Goal: Transaction & Acquisition: Purchase product/service

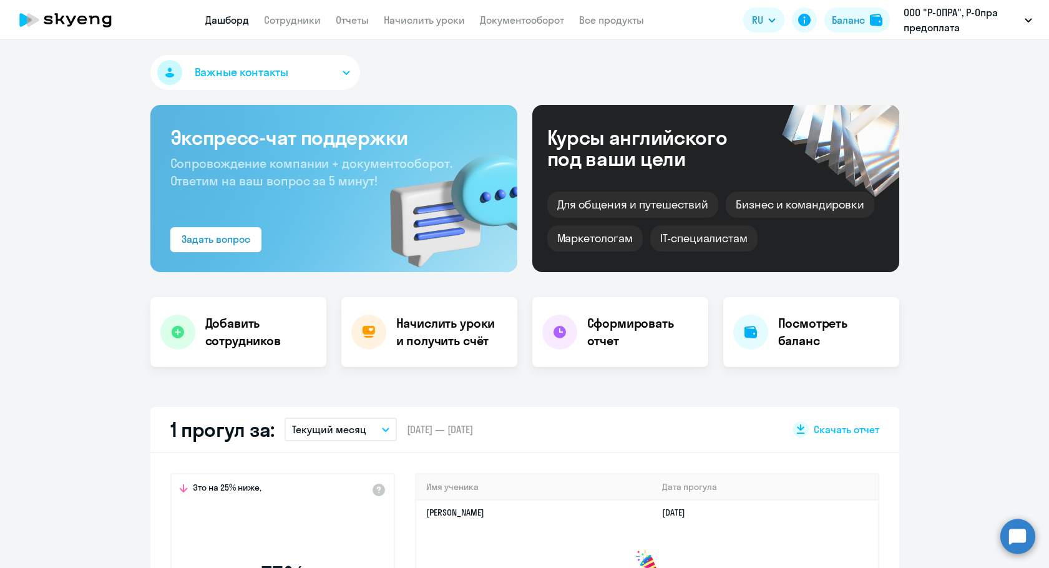
select select "30"
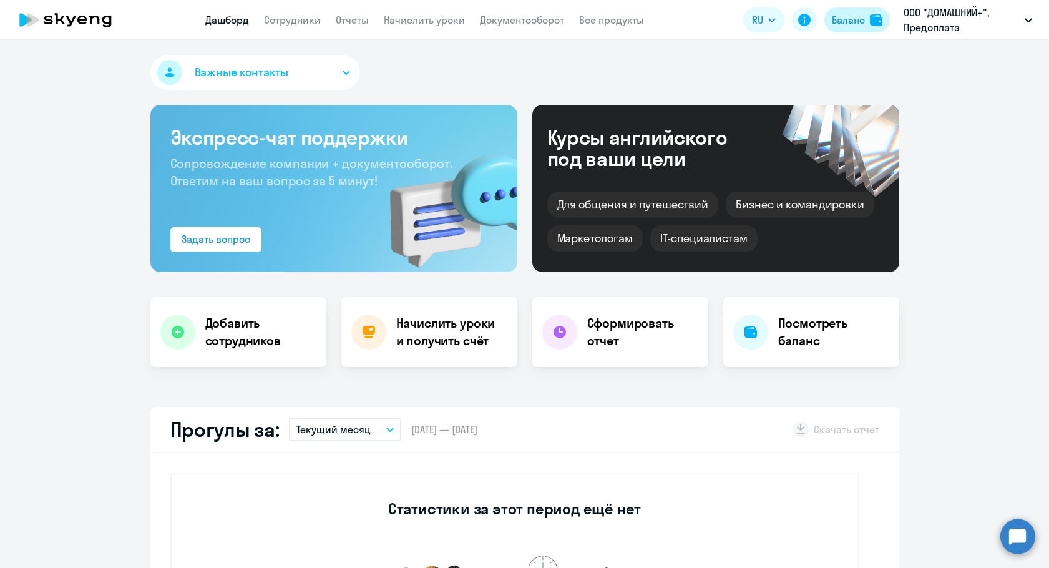
click at [880, 23] on img at bounding box center [876, 20] width 12 height 12
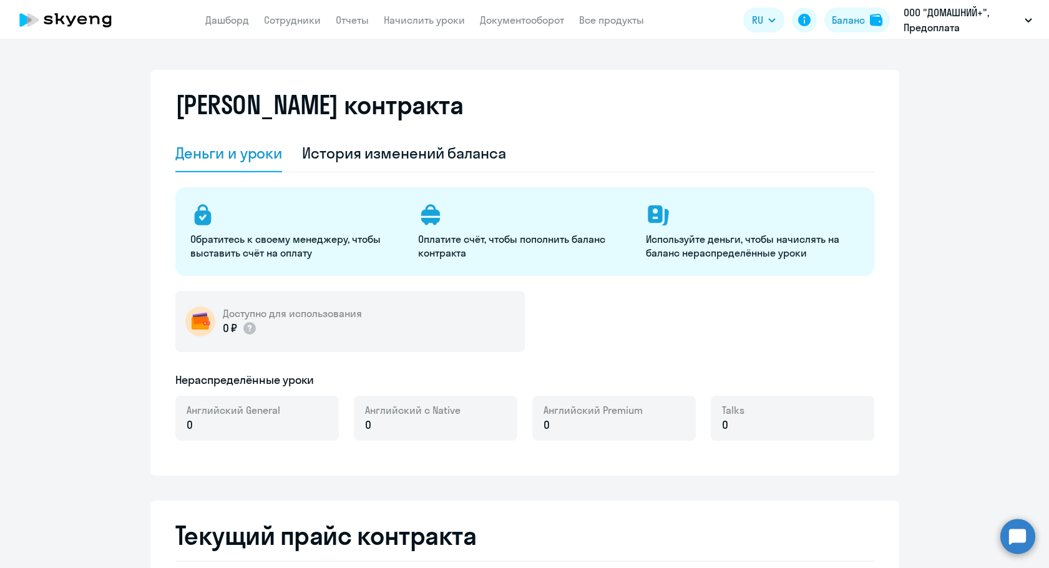
select select "english_adult_not_native_speaker"
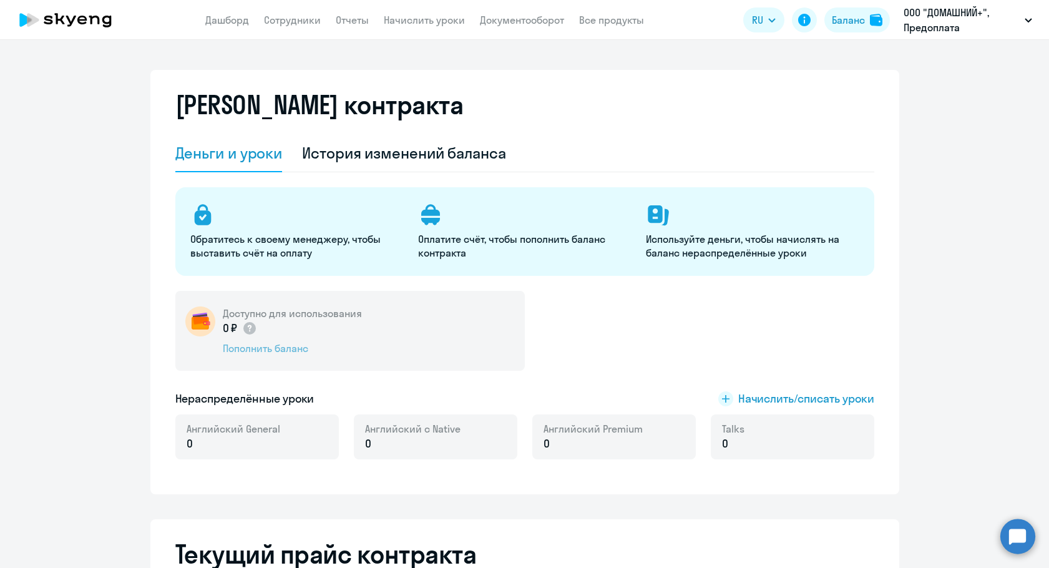
click at [265, 343] on div "Пополнить баланс" at bounding box center [292, 349] width 139 height 14
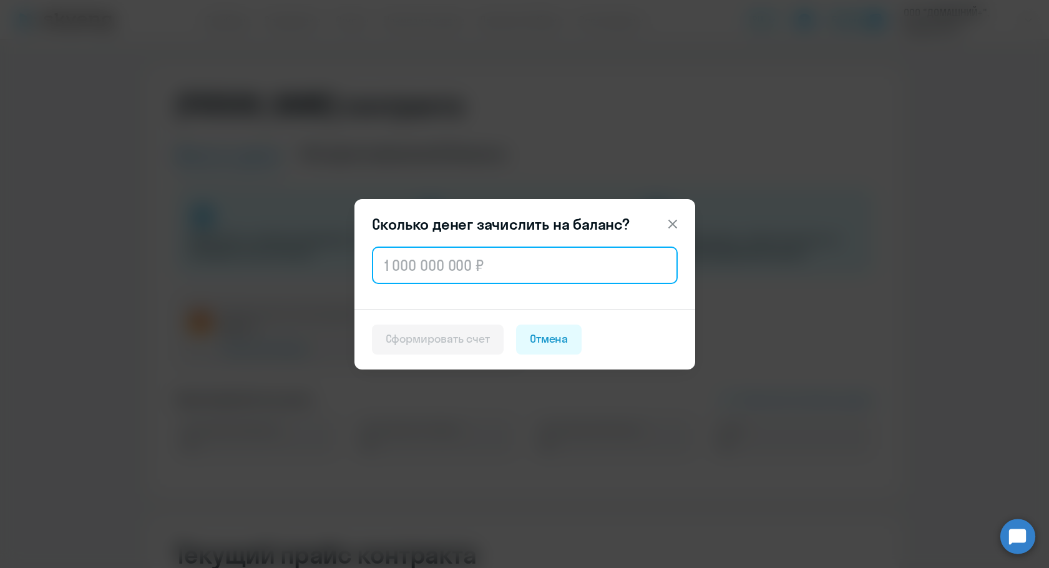
click at [476, 265] on input "text" at bounding box center [525, 265] width 306 height 37
paste input "66 304"
type input "66 304"
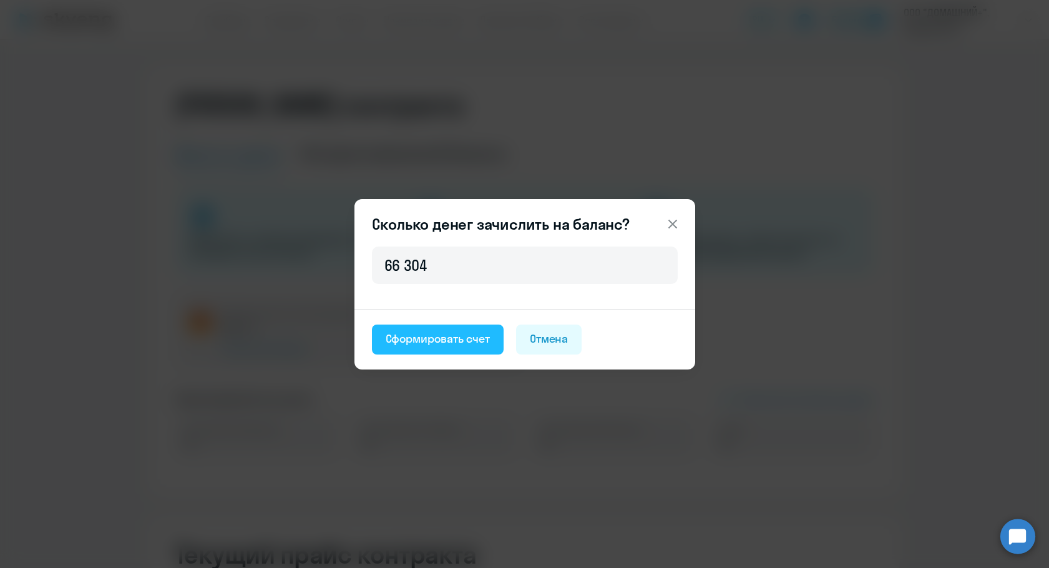
click at [424, 335] on div "Сформировать счет" at bounding box center [438, 339] width 104 height 16
